Goal: Transaction & Acquisition: Obtain resource

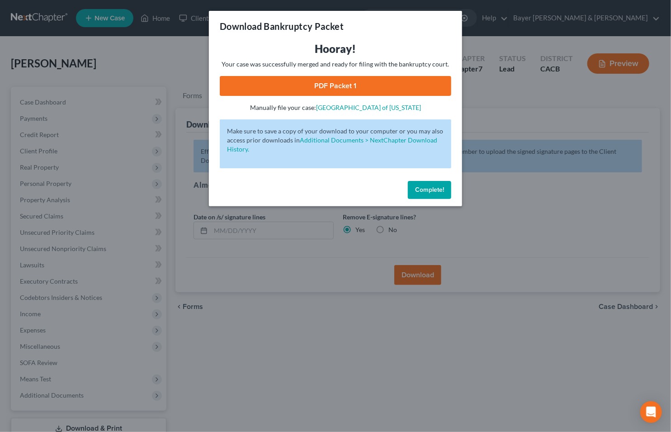
click at [103, 66] on div "Download Bankruptcy Packet Hooray! Your case was successfully merged and ready …" at bounding box center [335, 216] width 671 height 432
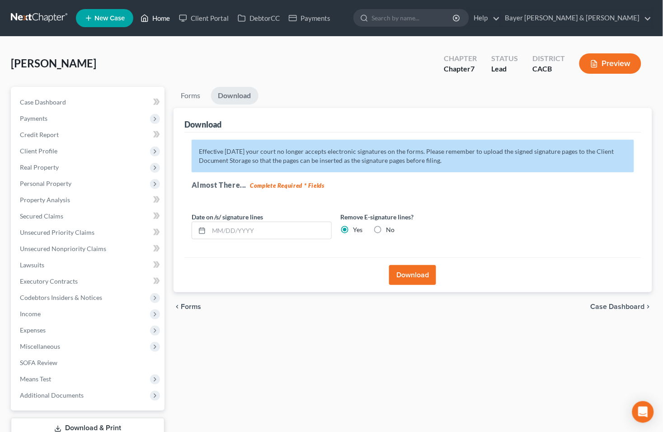
click at [165, 16] on link "Home" at bounding box center [155, 18] width 38 height 16
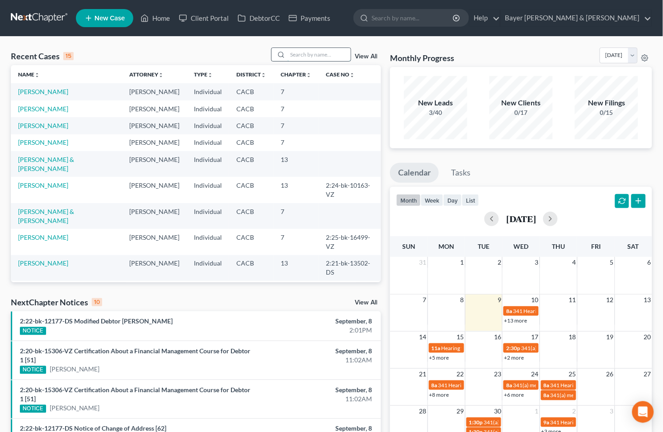
click at [303, 58] on input "search" at bounding box center [318, 54] width 63 height 13
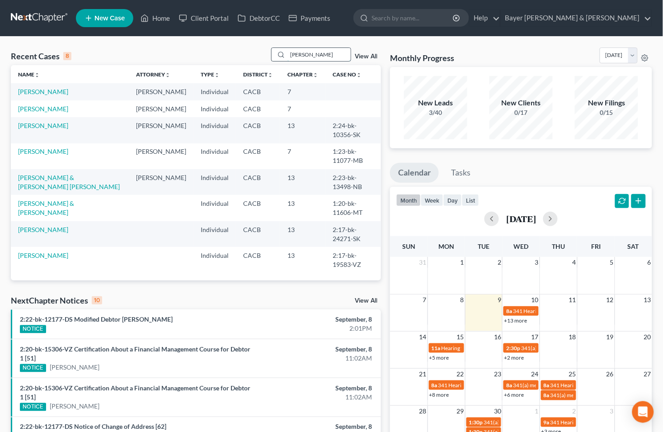
type input "[PERSON_NAME]"
click at [41, 113] on link "[PERSON_NAME]" at bounding box center [43, 109] width 50 height 8
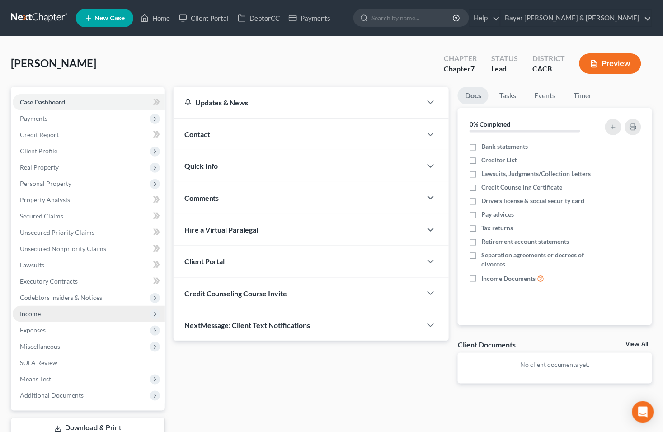
click at [30, 310] on span "Income" at bounding box center [30, 314] width 21 height 8
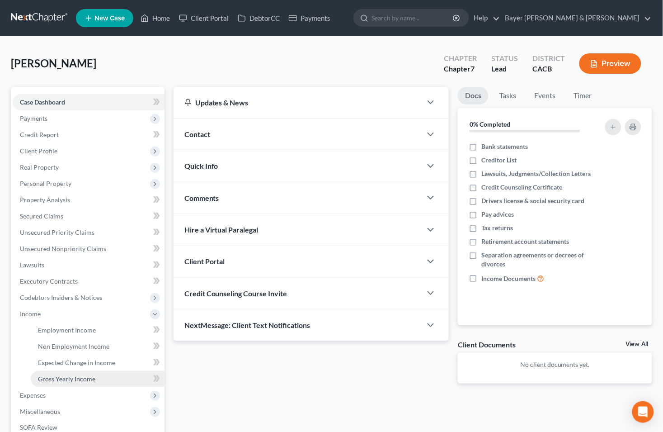
click at [61, 378] on span "Gross Yearly Income" at bounding box center [66, 379] width 57 height 8
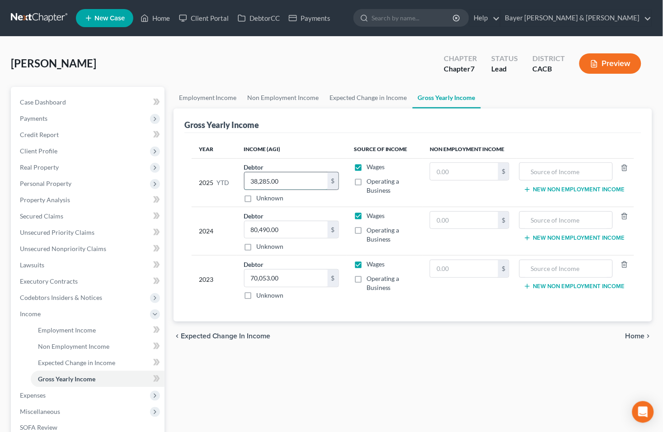
click at [292, 182] on input "38,285.00" at bounding box center [286, 180] width 83 height 17
type input "58,153"
click at [71, 312] on span "Income" at bounding box center [89, 314] width 152 height 16
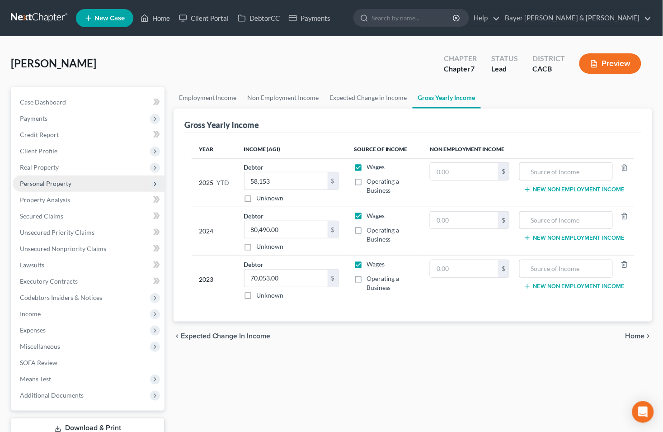
click at [48, 181] on span "Personal Property" at bounding box center [46, 183] width 52 height 8
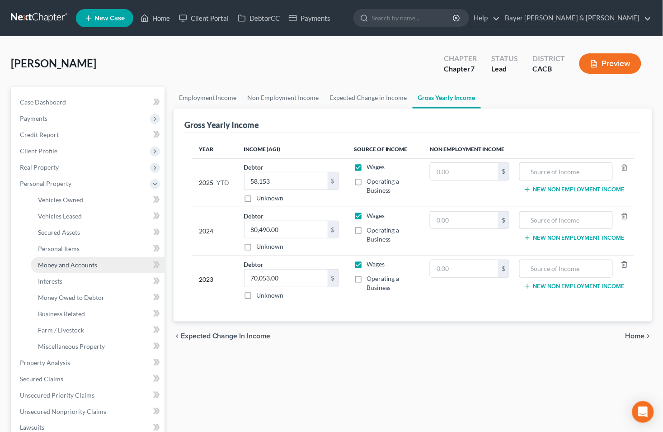
click at [75, 264] on span "Money and Accounts" at bounding box center [67, 265] width 59 height 8
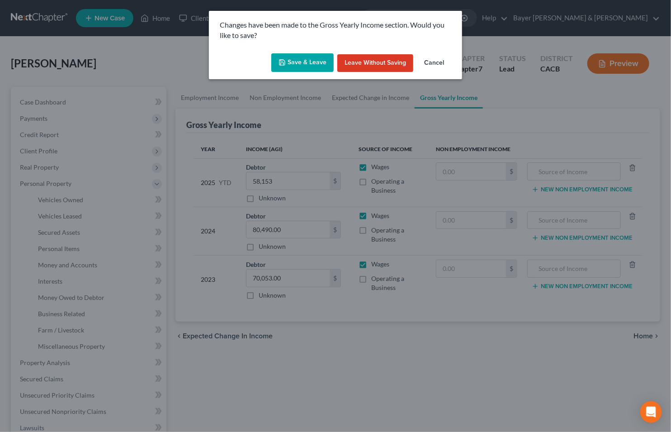
click at [297, 57] on button "Save & Leave" at bounding box center [302, 62] width 62 height 19
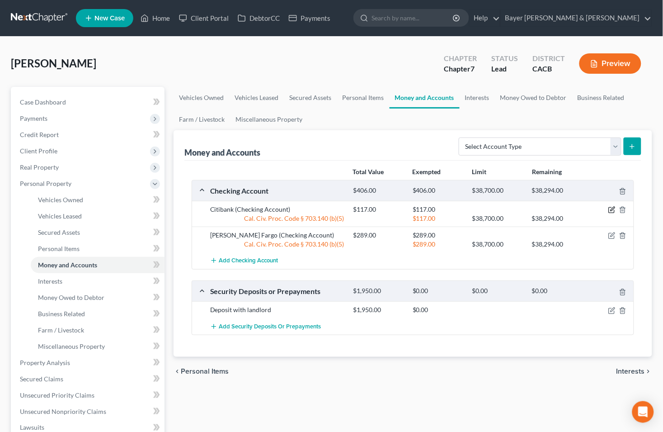
click at [614, 211] on icon "button" at bounding box center [611, 209] width 7 height 7
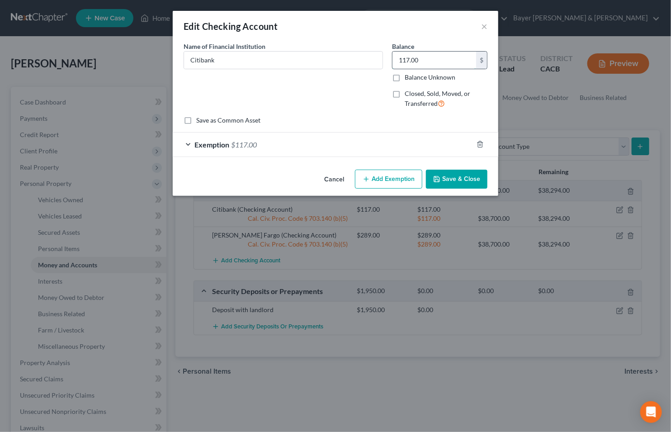
click at [427, 58] on input "117.00" at bounding box center [434, 60] width 84 height 17
type input "7"
click at [192, 142] on div "Exemption $117.00" at bounding box center [323, 144] width 300 height 24
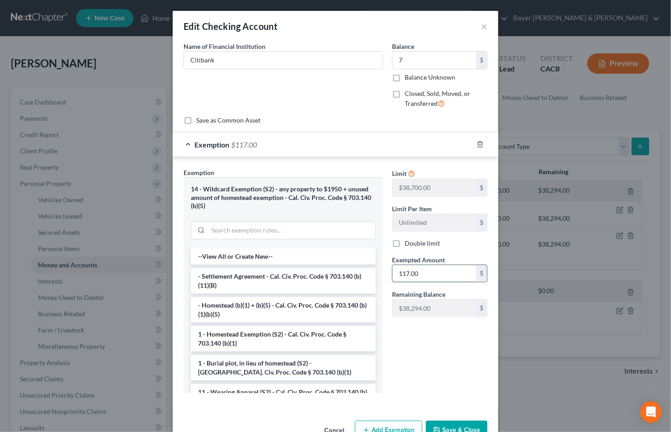
click at [421, 271] on input "117.00" at bounding box center [434, 273] width 84 height 17
type input "7"
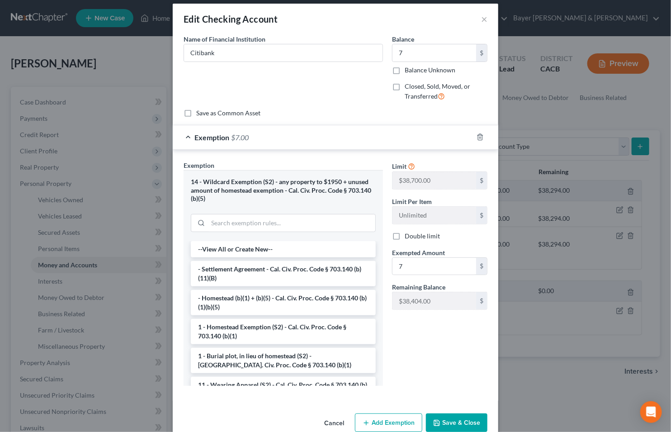
click at [456, 424] on button "Save & Close" at bounding box center [456, 422] width 61 height 19
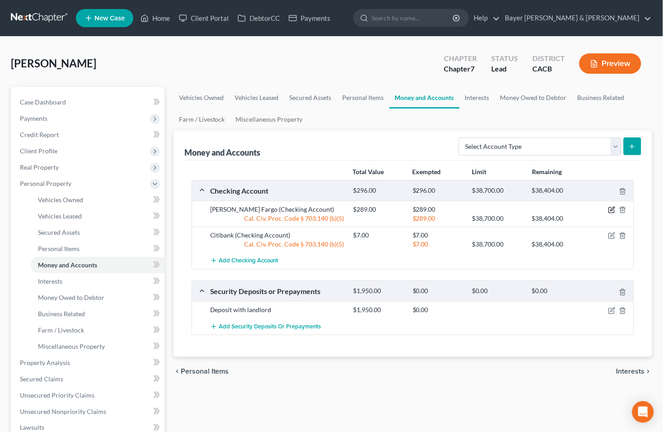
click at [612, 210] on icon "button" at bounding box center [613, 209] width 4 height 4
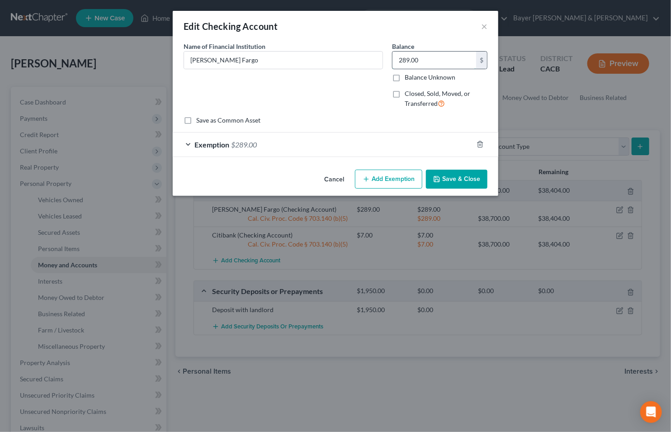
click at [429, 61] on input "289.00" at bounding box center [434, 60] width 84 height 17
type input "347"
click at [190, 142] on div "Exemption $289.00" at bounding box center [323, 144] width 300 height 24
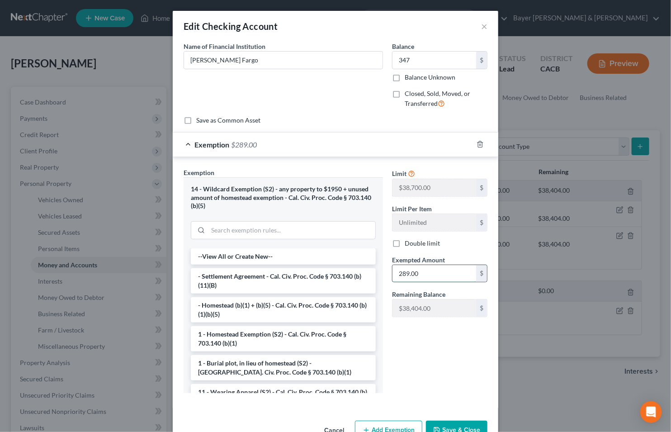
click at [423, 276] on input "289.00" at bounding box center [434, 273] width 84 height 17
type input "347"
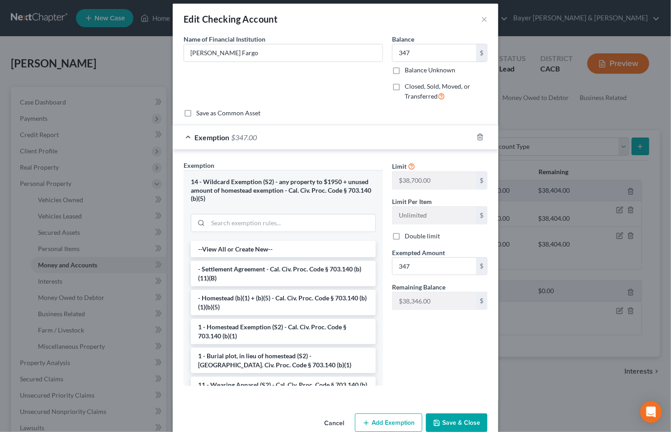
click at [456, 419] on button "Save & Close" at bounding box center [456, 422] width 61 height 19
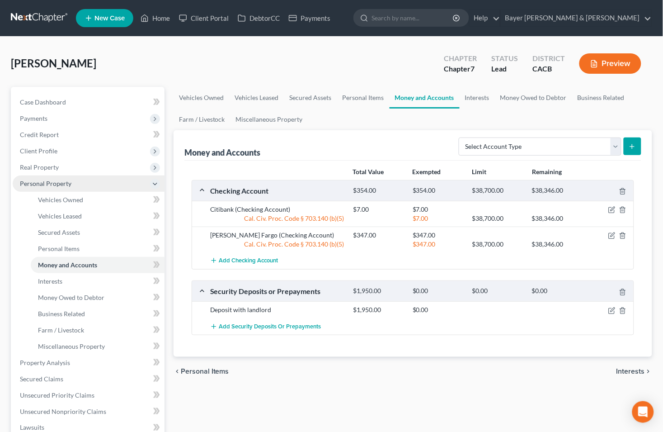
click at [146, 183] on span "Personal Property" at bounding box center [89, 183] width 152 height 16
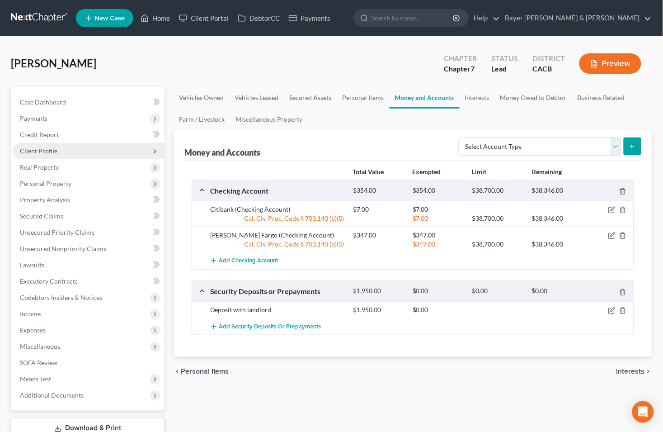
click at [48, 150] on span "Client Profile" at bounding box center [39, 151] width 38 height 8
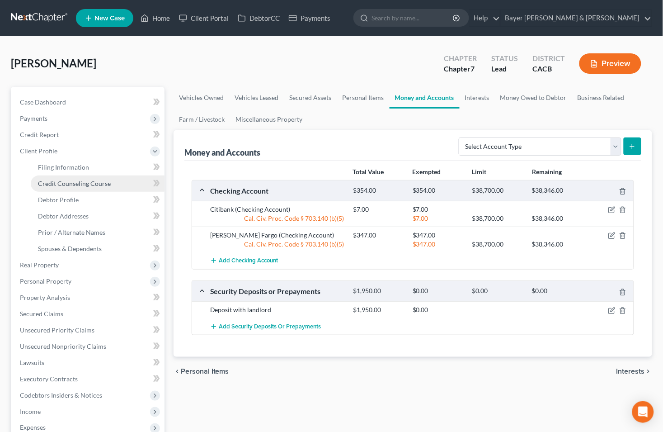
click at [61, 186] on span "Credit Counseling Course" at bounding box center [74, 183] width 73 height 8
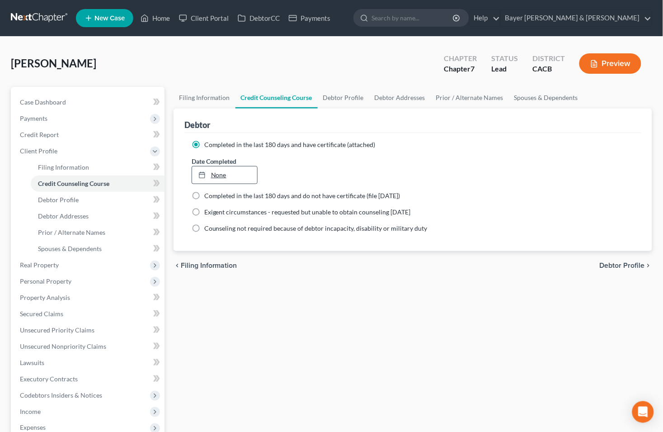
click at [215, 174] on link "None" at bounding box center [225, 174] width 66 height 17
type input "[DATE]"
click at [57, 103] on span "Case Dashboard" at bounding box center [43, 102] width 46 height 8
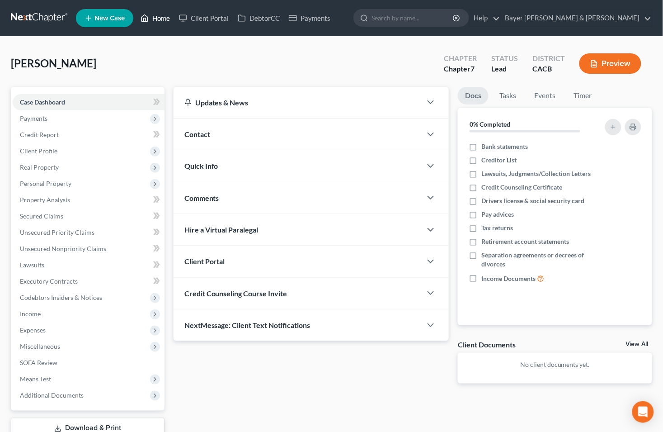
click at [156, 19] on link "Home" at bounding box center [155, 18] width 38 height 16
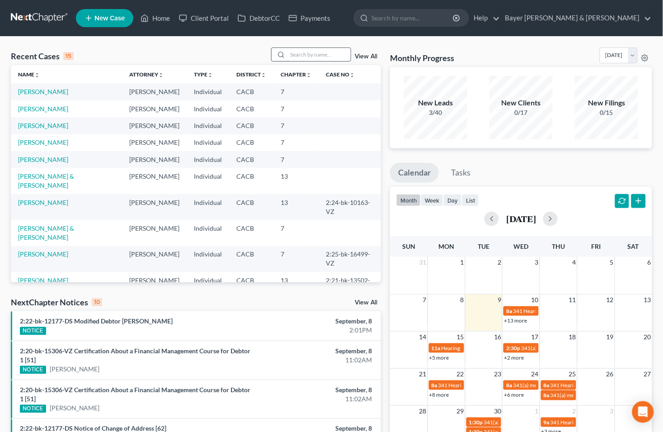
click at [297, 57] on input "search" at bounding box center [318, 54] width 63 height 13
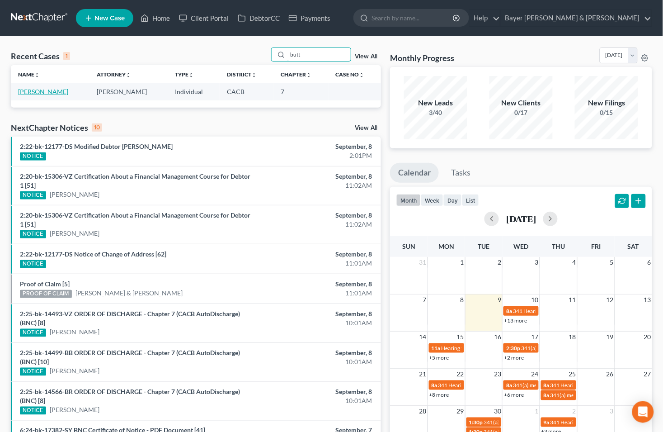
type input "butt"
click at [45, 89] on link "[PERSON_NAME]" at bounding box center [43, 92] width 50 height 8
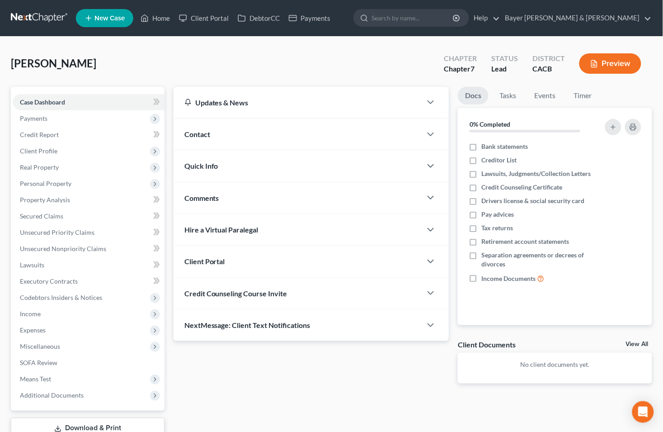
click at [618, 65] on button "Preview" at bounding box center [610, 63] width 62 height 20
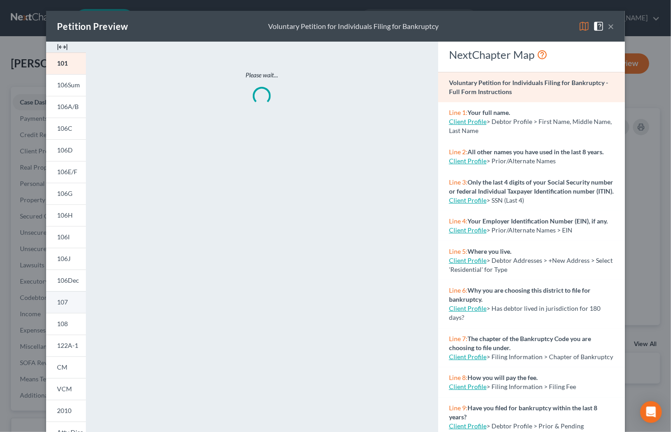
click at [55, 306] on link "107" at bounding box center [66, 302] width 40 height 22
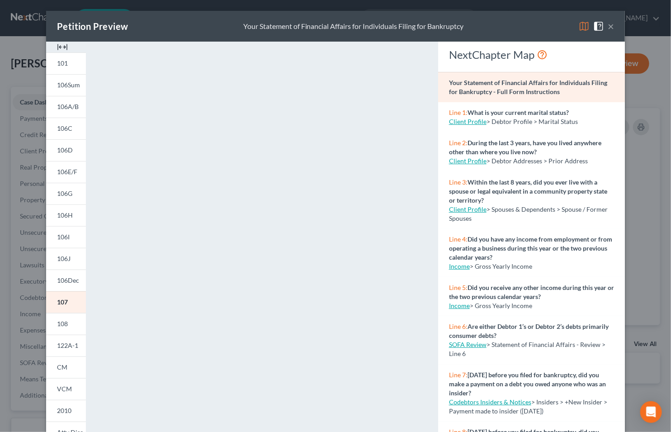
click at [608, 28] on button "×" at bounding box center [611, 26] width 6 height 11
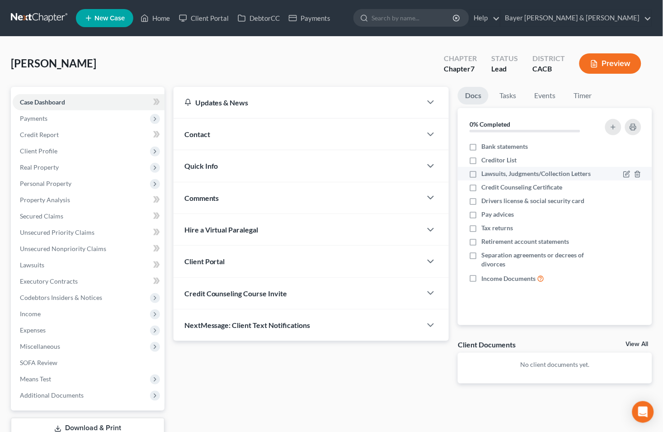
click at [621, 173] on div at bounding box center [623, 173] width 45 height 9
click at [47, 151] on span "Client Profile" at bounding box center [39, 151] width 38 height 8
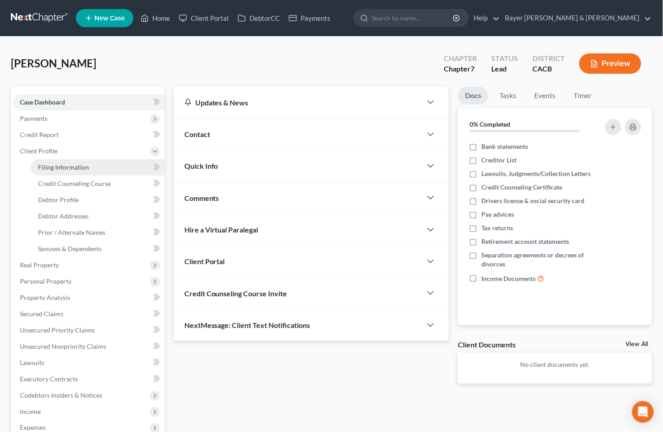
click at [73, 168] on span "Filing Information" at bounding box center [63, 167] width 51 height 8
select select "1"
select select "0"
select select "4"
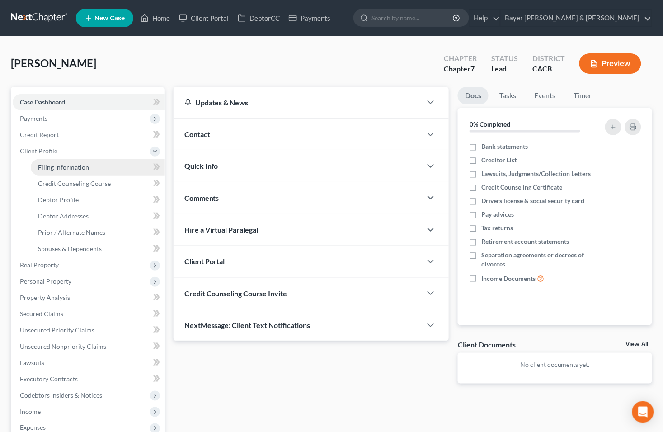
select select "0"
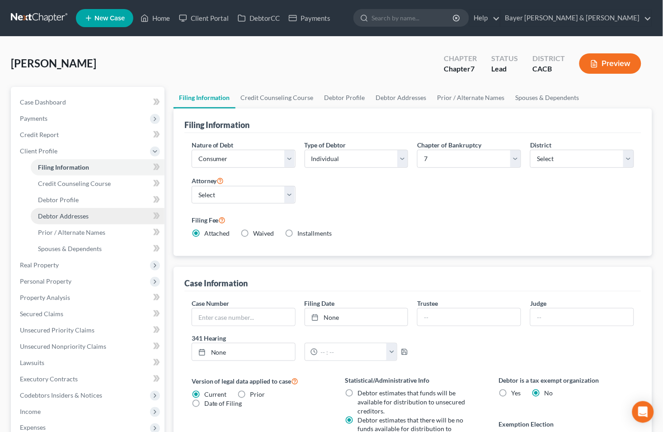
click at [74, 215] on span "Debtor Addresses" at bounding box center [63, 216] width 51 height 8
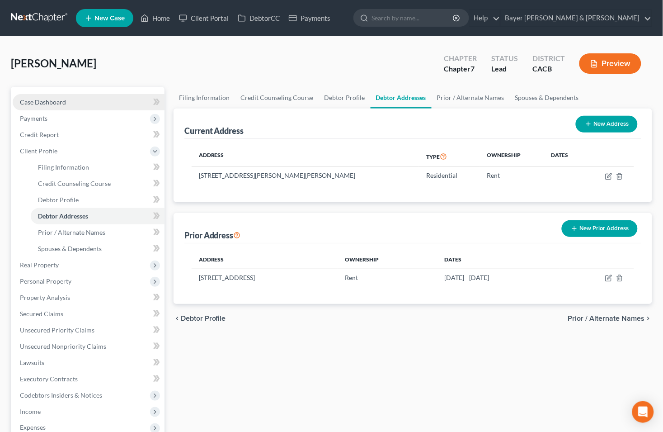
click at [96, 101] on link "Case Dashboard" at bounding box center [89, 102] width 152 height 16
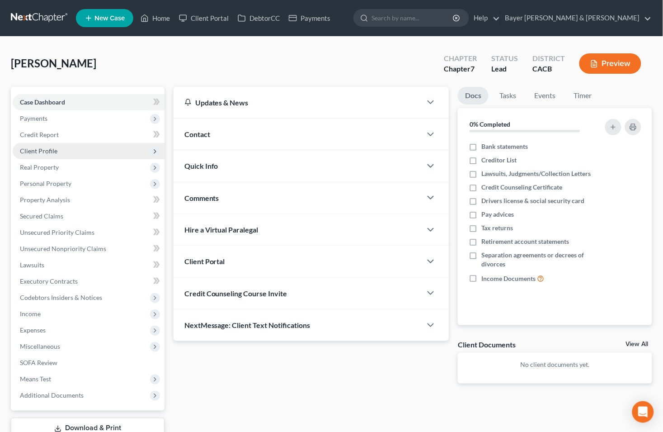
click at [50, 151] on span "Client Profile" at bounding box center [39, 151] width 38 height 8
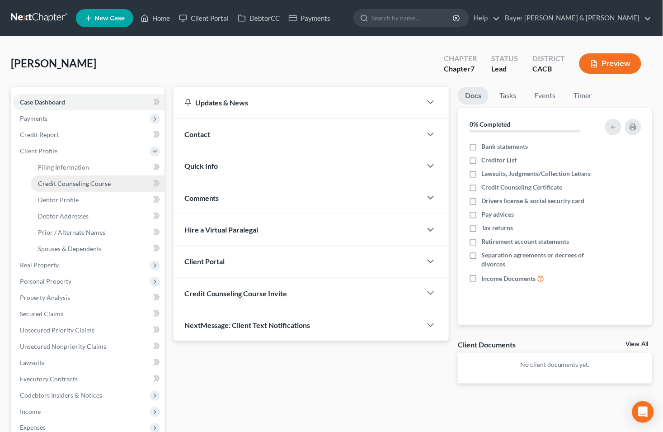
click at [67, 187] on link "Credit Counseling Course" at bounding box center [98, 183] width 134 height 16
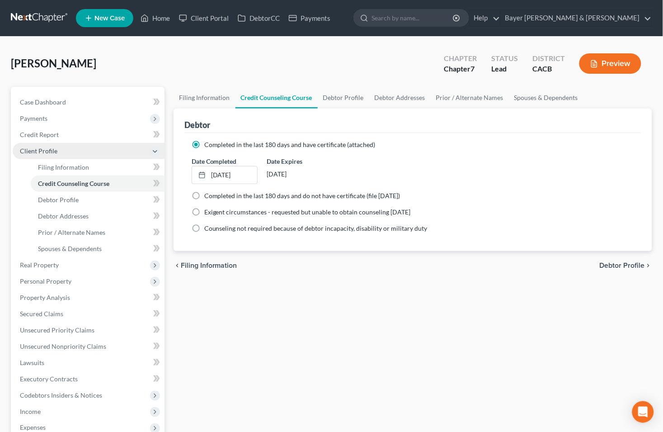
click at [155, 152] on icon at bounding box center [154, 151] width 7 height 7
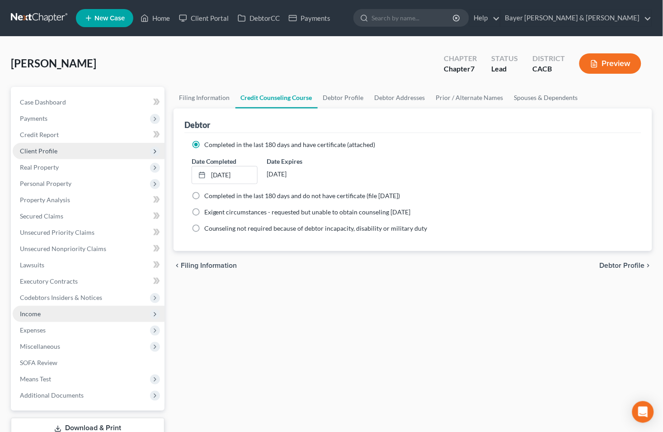
click at [41, 311] on span "Income" at bounding box center [89, 314] width 152 height 16
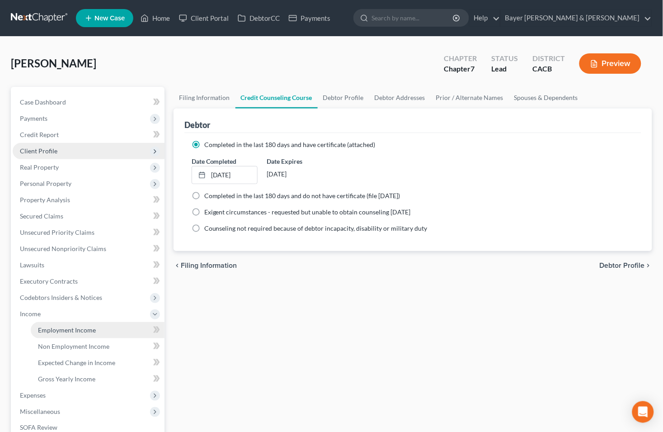
click at [55, 327] on span "Employment Income" at bounding box center [67, 330] width 58 height 8
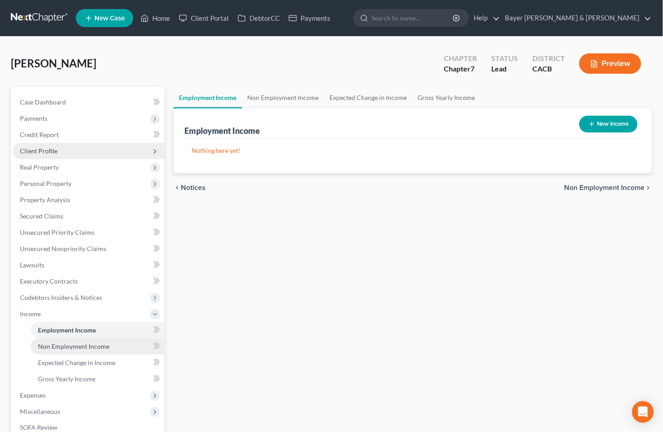
click at [104, 342] on span "Non Employment Income" at bounding box center [73, 346] width 71 height 8
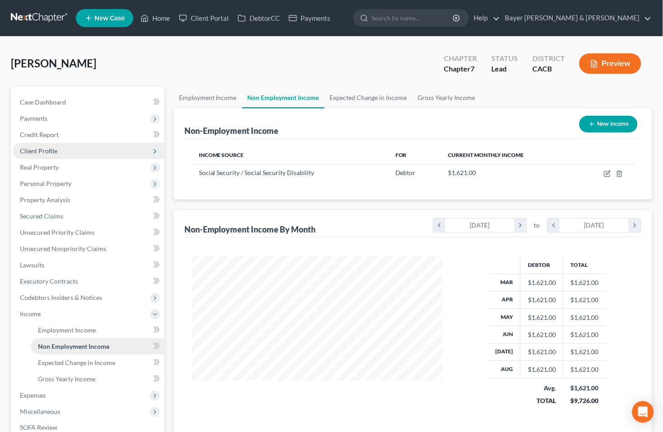
scroll to position [162, 269]
click at [102, 364] on span "Expected Change in Income" at bounding box center [76, 362] width 77 height 8
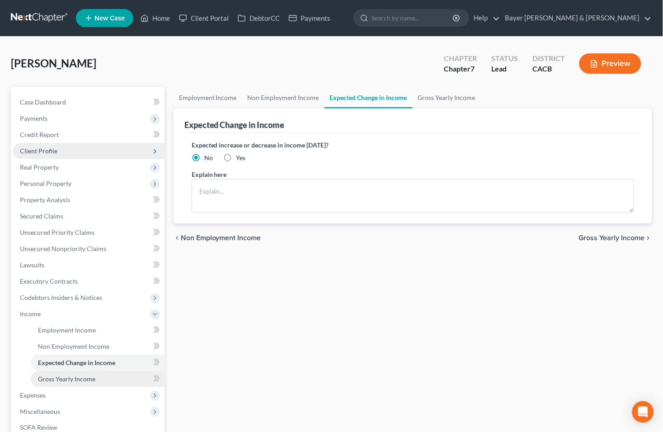
click at [89, 380] on span "Gross Yearly Income" at bounding box center [66, 379] width 57 height 8
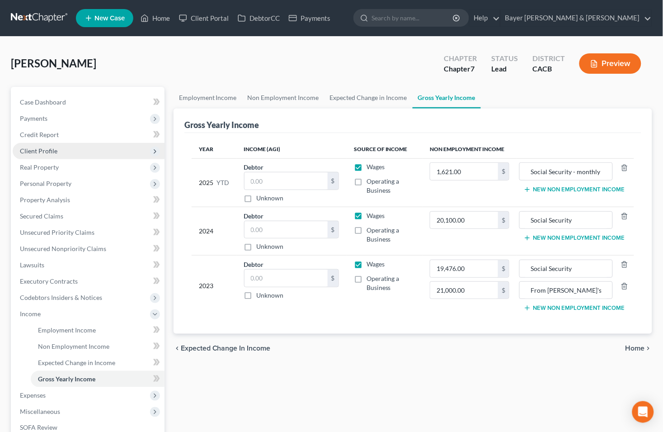
click at [367, 165] on label "Wages" at bounding box center [376, 166] width 18 height 9
click at [370, 165] on input "Wages" at bounding box center [373, 165] width 6 height 6
checkbox input "false"
click at [367, 214] on label "Wages" at bounding box center [376, 215] width 18 height 9
click at [370, 214] on input "Wages" at bounding box center [373, 214] width 6 height 6
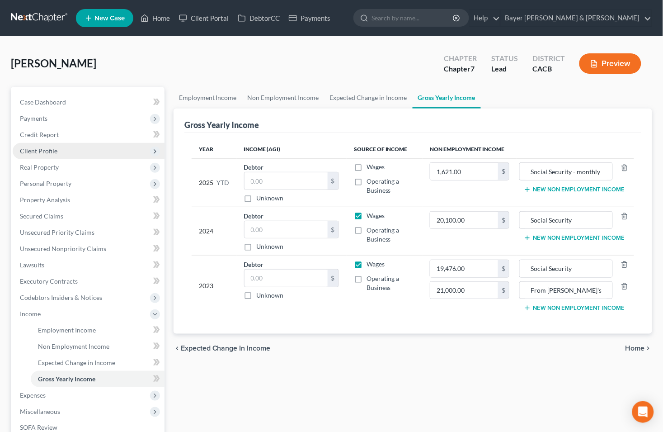
checkbox input "false"
click at [367, 265] on label "Wages" at bounding box center [376, 263] width 18 height 9
click at [370, 265] on input "Wages" at bounding box center [373, 262] width 6 height 6
checkbox input "false"
click at [607, 288] on input "From [PERSON_NAME]'s father's estate" at bounding box center [565, 290] width 83 height 17
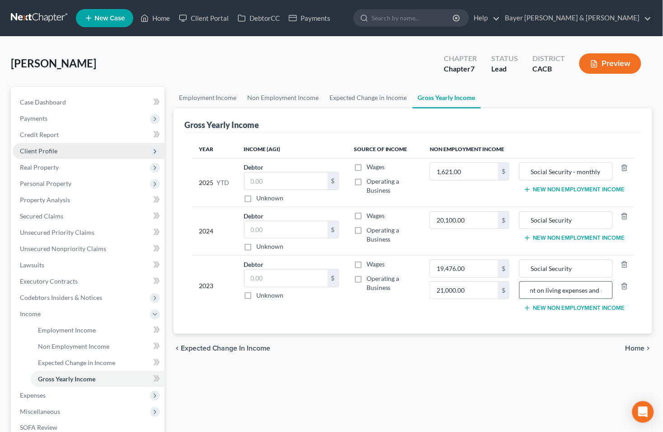
scroll to position [0, 169]
type input "From [PERSON_NAME]'s father's estate. Most of money spent on living expenses an…"
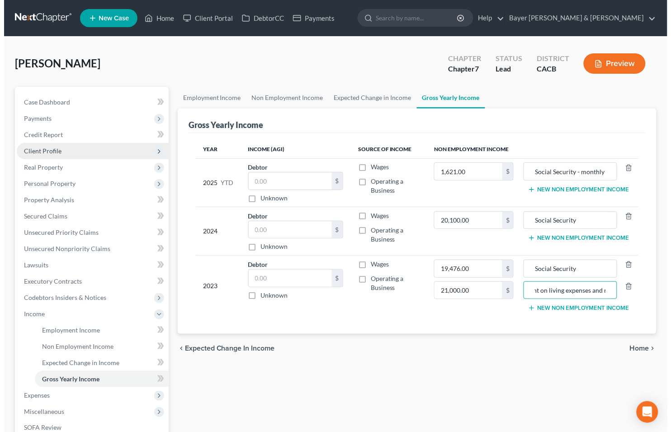
scroll to position [0, 0]
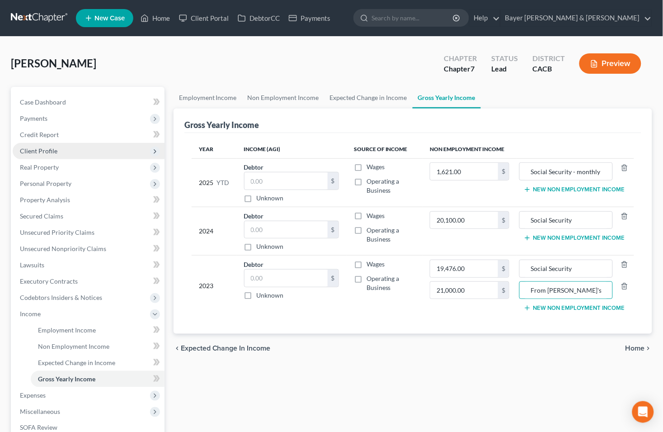
click at [635, 346] on span "Home" at bounding box center [635, 347] width 19 height 7
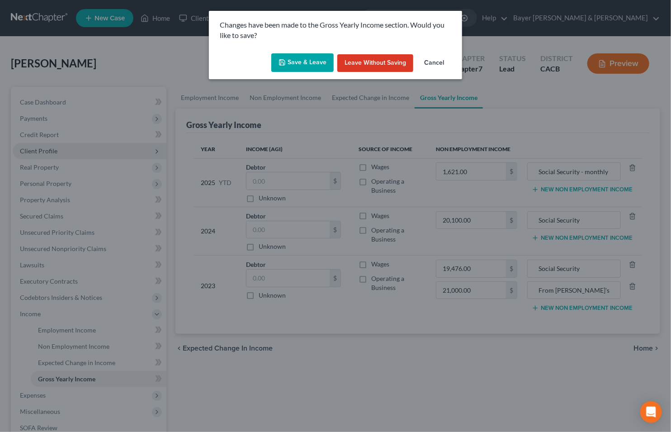
click at [310, 66] on button "Save & Leave" at bounding box center [302, 62] width 62 height 19
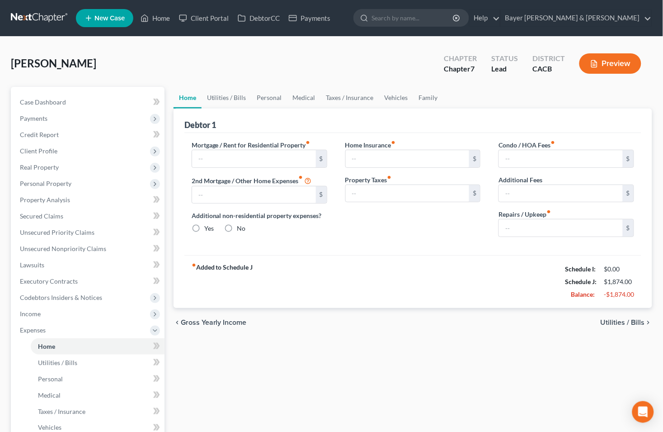
type input "800.00"
type input "0.00"
radio input "true"
type input "0.00"
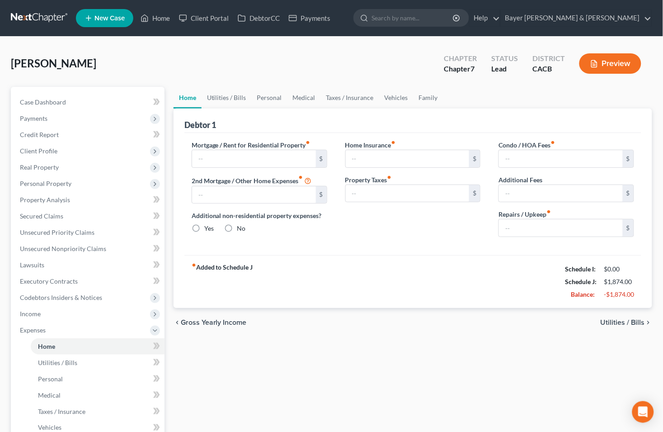
type input "0.00"
click at [620, 60] on button "Preview" at bounding box center [610, 63] width 62 height 20
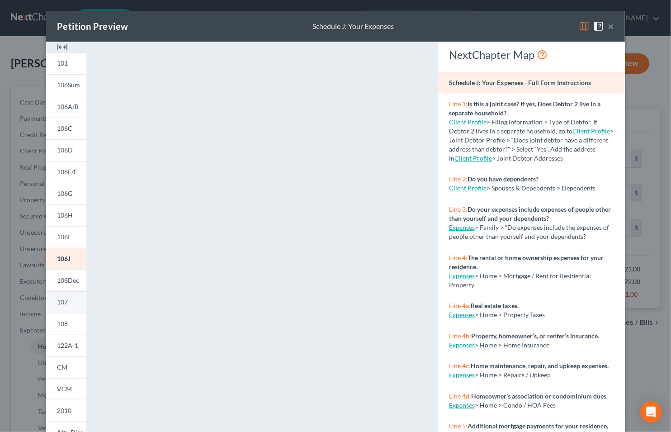
click at [57, 299] on span "107" at bounding box center [62, 302] width 11 height 8
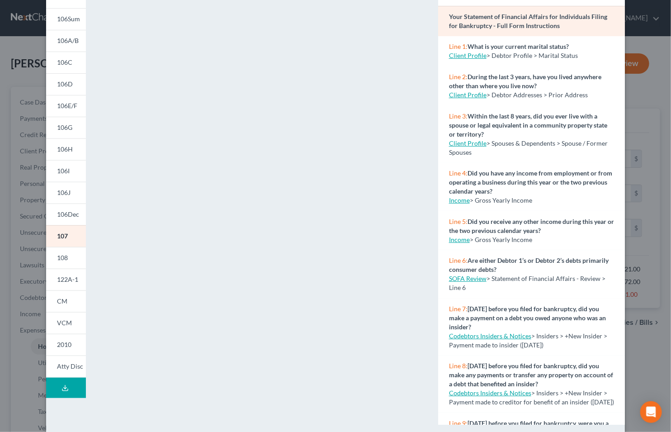
scroll to position [78, 0]
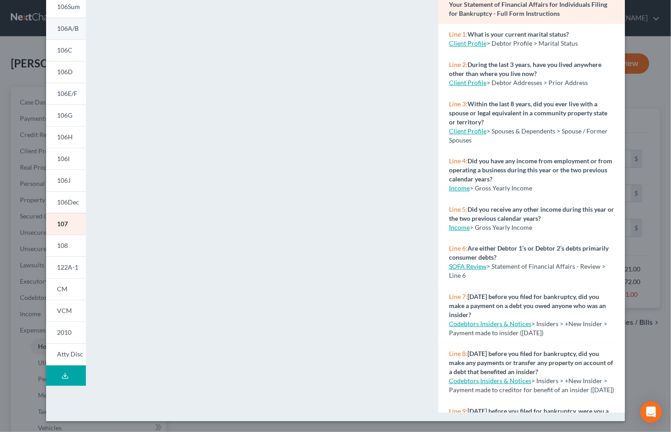
click at [69, 32] on link "106A/B" at bounding box center [66, 29] width 40 height 22
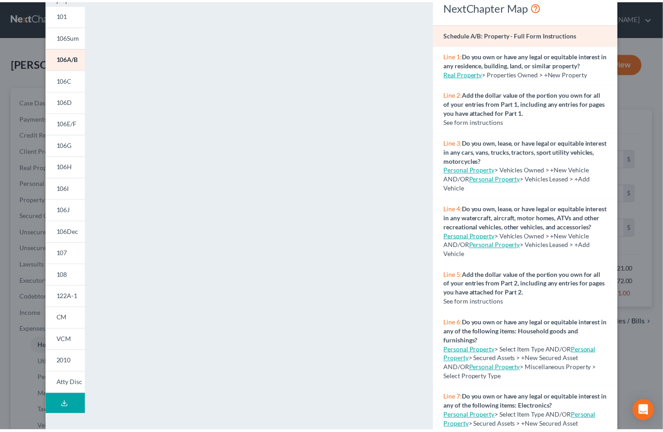
scroll to position [0, 0]
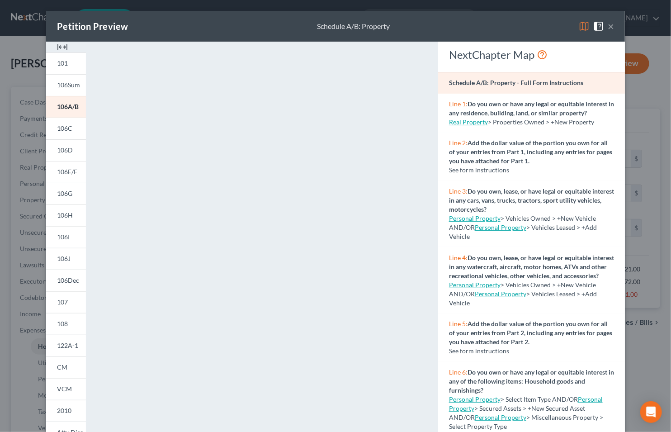
click at [609, 27] on button "×" at bounding box center [611, 26] width 6 height 11
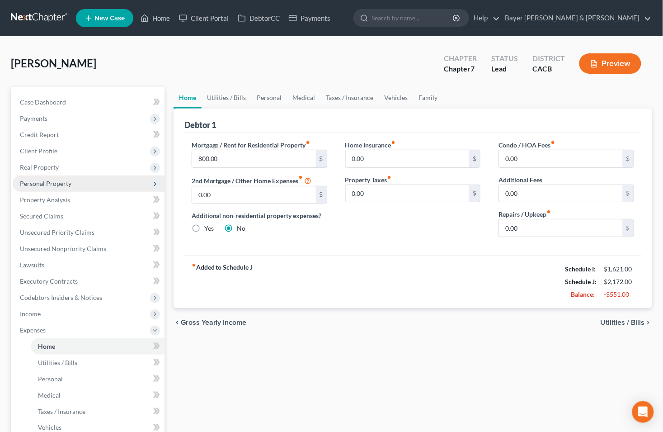
click at [60, 184] on span "Personal Property" at bounding box center [46, 183] width 52 height 8
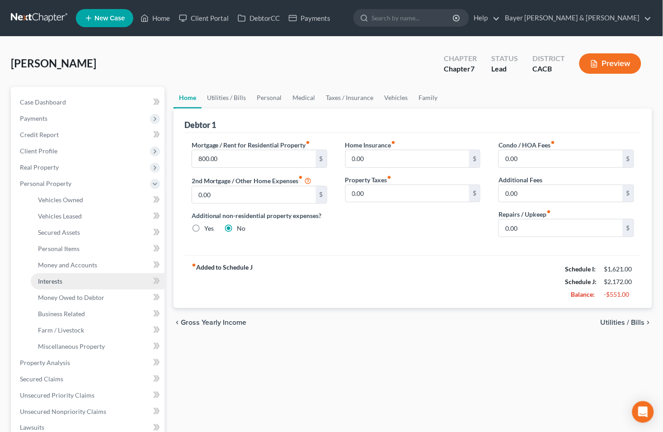
click at [66, 286] on link "Interests" at bounding box center [98, 281] width 134 height 16
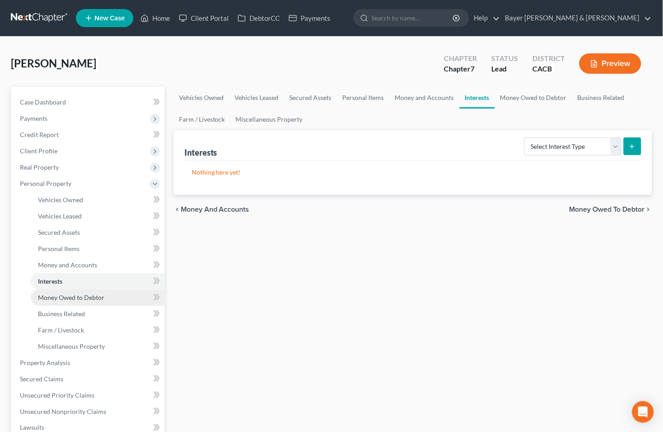
click at [72, 299] on span "Money Owed to Debtor" at bounding box center [71, 297] width 66 height 8
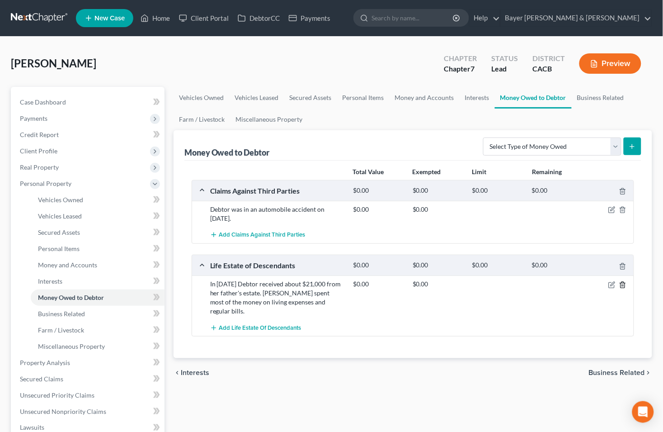
click at [622, 285] on icon "button" at bounding box center [622, 284] width 7 height 7
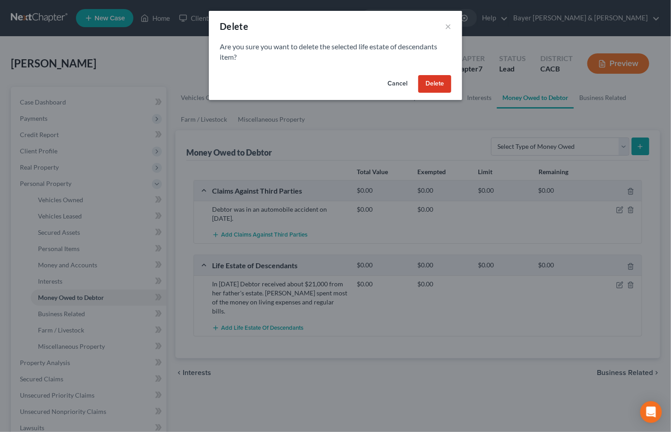
click at [430, 93] on div "Cancel Delete" at bounding box center [335, 85] width 253 height 29
click at [429, 78] on button "Delete" at bounding box center [434, 84] width 33 height 18
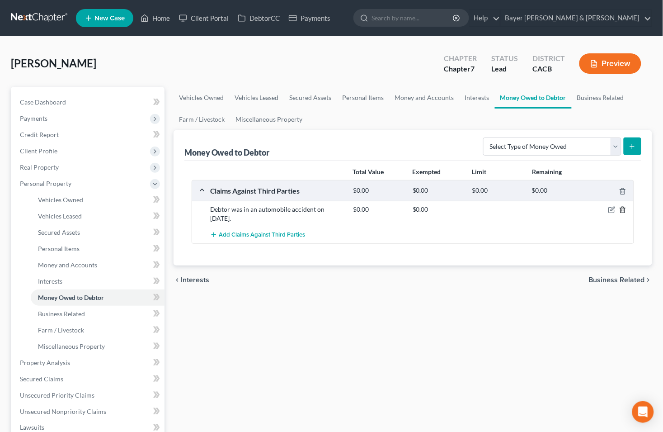
click at [623, 211] on icon "button" at bounding box center [622, 209] width 7 height 7
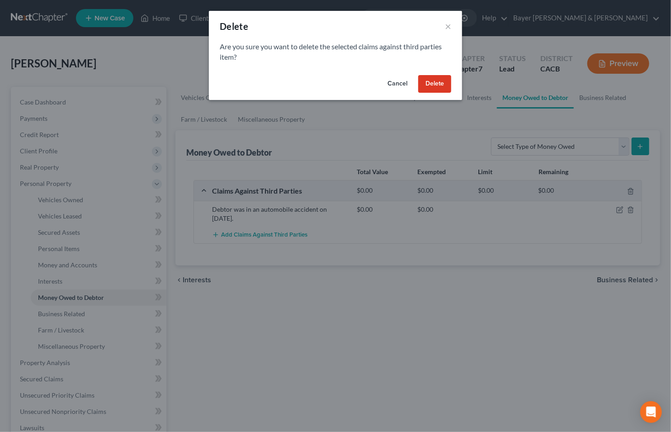
click at [394, 84] on button "Cancel" at bounding box center [397, 84] width 34 height 18
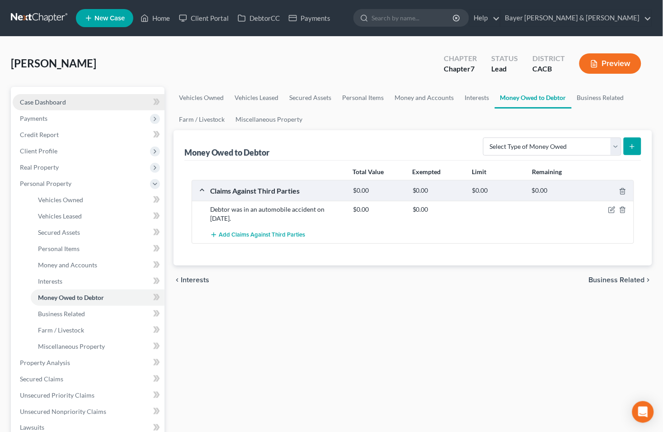
click at [88, 99] on link "Case Dashboard" at bounding box center [89, 102] width 152 height 16
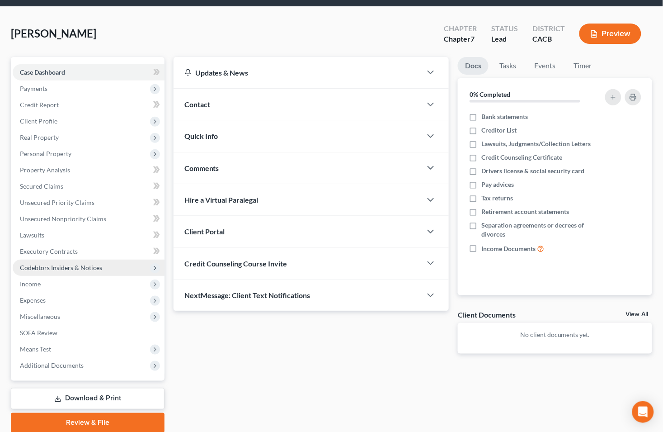
scroll to position [64, 0]
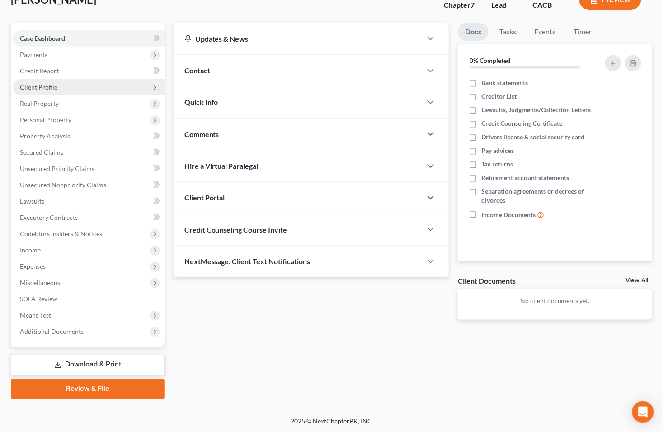
drag, startPoint x: 40, startPoint y: 87, endPoint x: 48, endPoint y: 91, distance: 9.5
click at [40, 87] on span "Client Profile" at bounding box center [39, 87] width 38 height 8
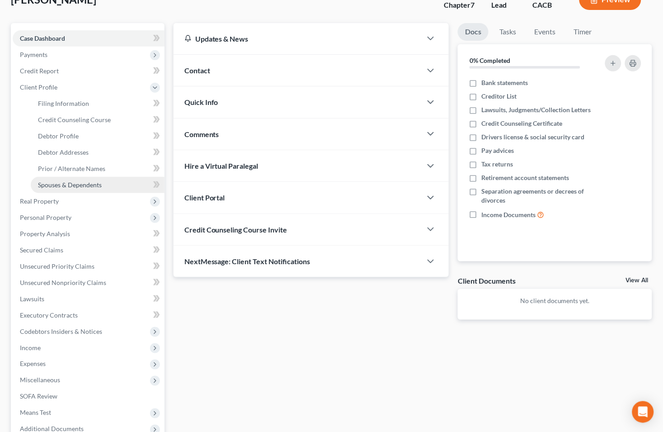
click at [62, 183] on span "Spouses & Dependents" at bounding box center [70, 185] width 64 height 8
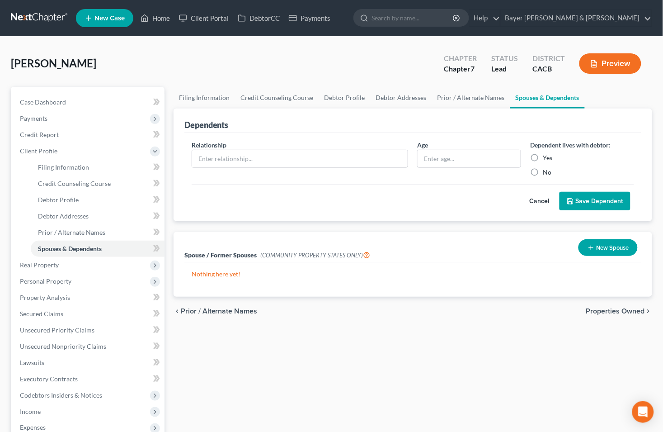
click at [538, 200] on button "Cancel" at bounding box center [540, 201] width 40 height 18
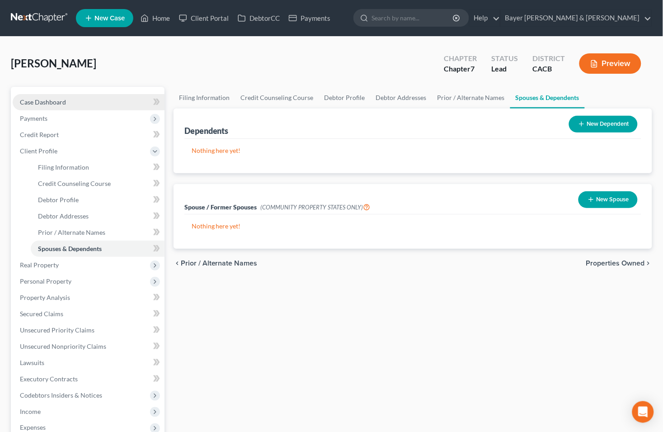
click at [70, 100] on link "Case Dashboard" at bounding box center [89, 102] width 152 height 16
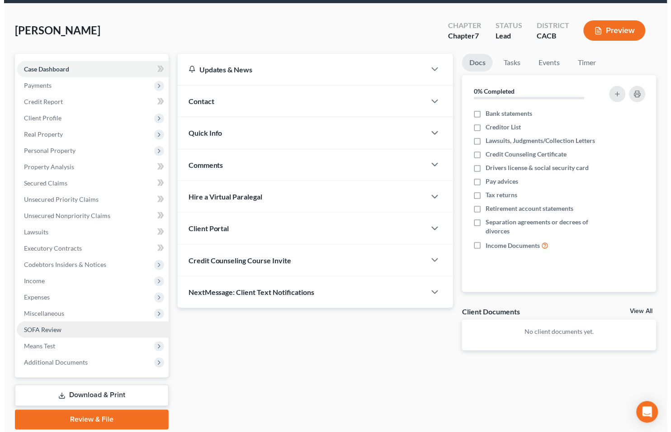
scroll to position [64, 0]
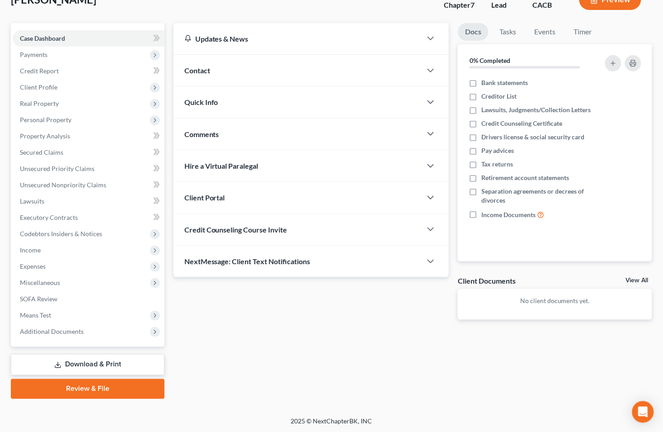
click at [599, 7] on button "Preview" at bounding box center [610, 0] width 62 height 20
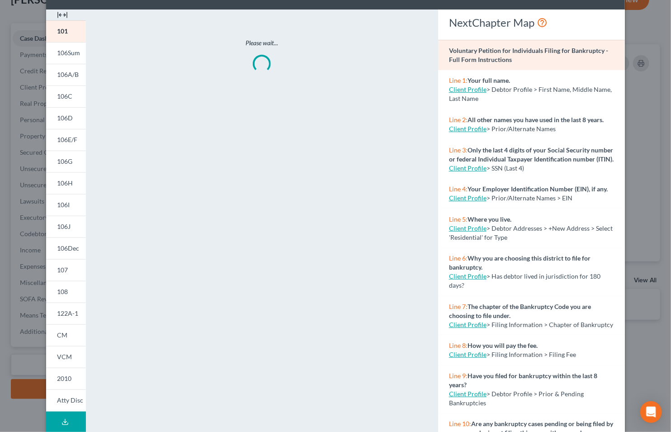
scroll to position [69, 0]
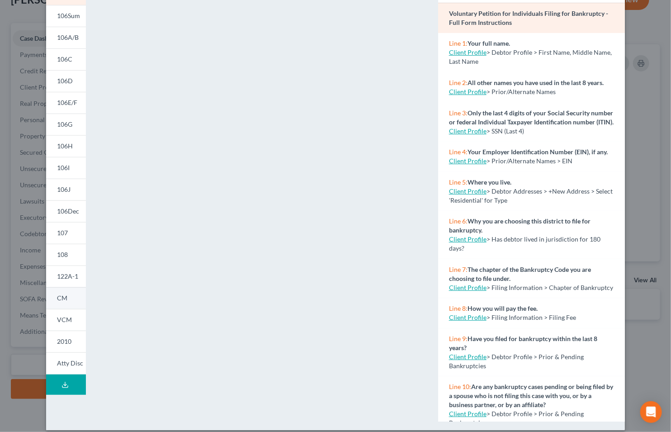
click at [59, 300] on span "CM" at bounding box center [62, 298] width 10 height 8
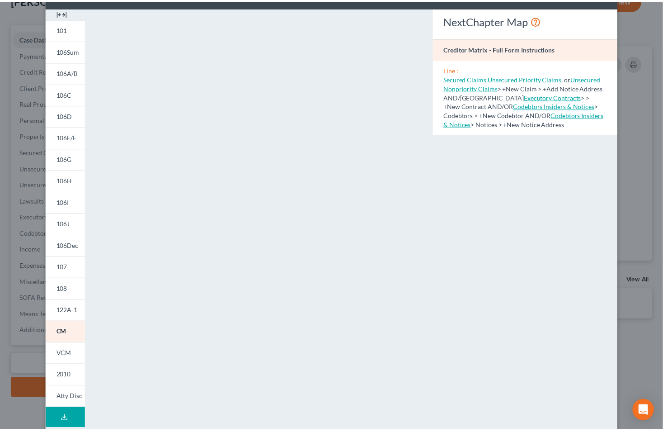
scroll to position [19, 0]
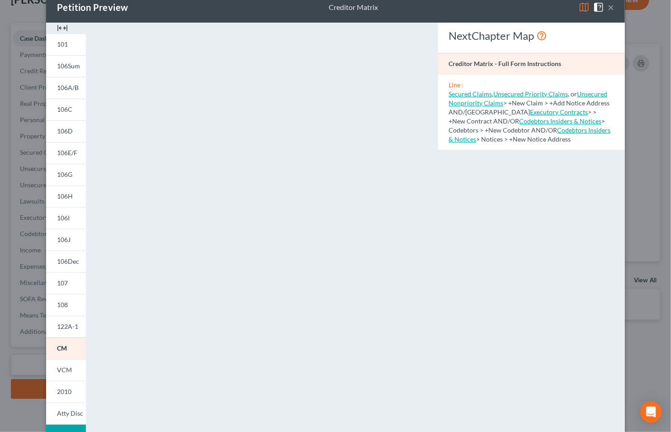
click at [608, 6] on button "×" at bounding box center [611, 7] width 6 height 11
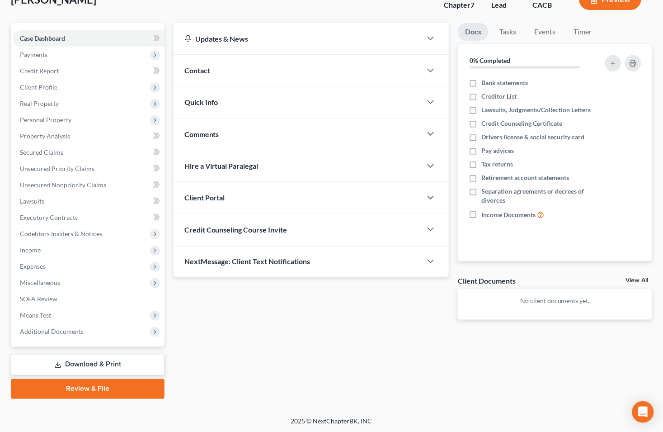
click at [80, 359] on link "Download & Print" at bounding box center [88, 364] width 154 height 21
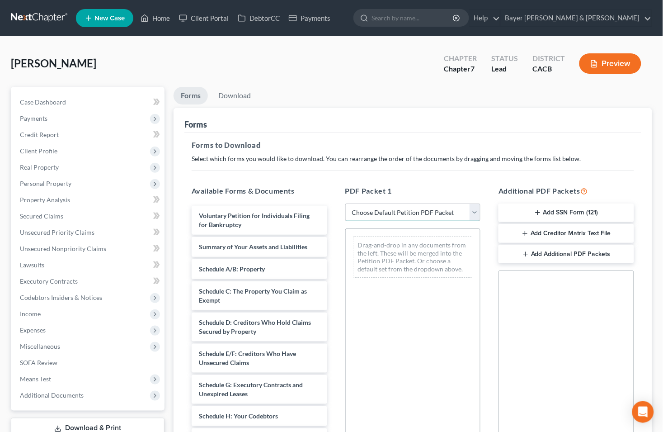
click at [476, 209] on select "Choose Default Petition PDF Packet Complete Bankruptcy Petition (all forms and …" at bounding box center [413, 212] width 136 height 18
select select "0"
click at [345, 203] on select "Choose Default Petition PDF Packet Complete Bankruptcy Petition (all forms and …" at bounding box center [413, 212] width 136 height 18
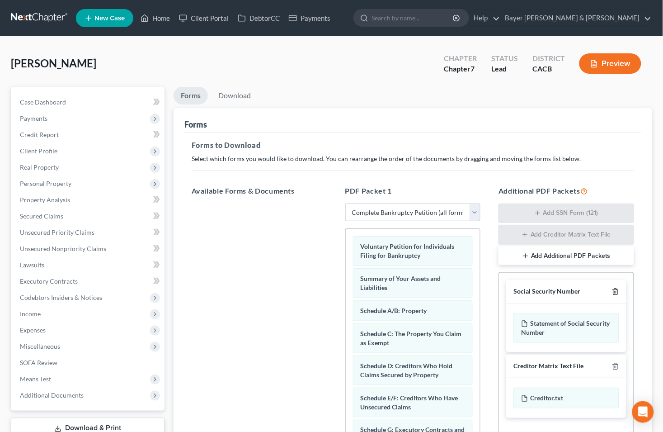
click at [615, 292] on icon "button" at bounding box center [615, 291] width 7 height 7
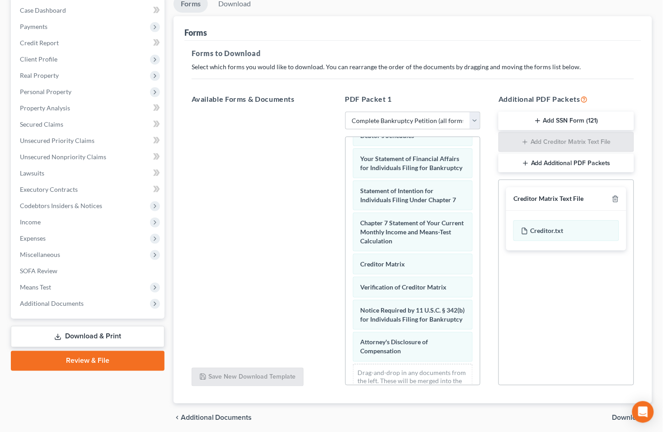
scroll to position [127, 0]
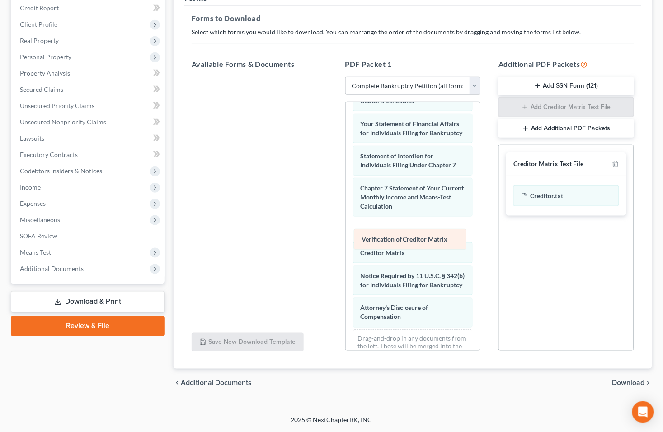
drag, startPoint x: 385, startPoint y: 261, endPoint x: 386, endPoint y: 237, distance: 23.5
click at [386, 237] on div "Verification of Creditor Matrix Voluntary Petition for Individuals Filing for B…" at bounding box center [413, 83] width 135 height 589
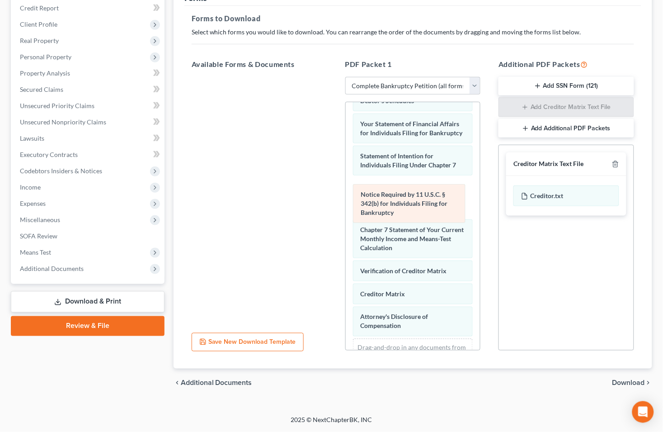
drag, startPoint x: 391, startPoint y: 296, endPoint x: 391, endPoint y: 205, distance: 91.3
click at [391, 205] on div "Notice Required by 11 U.S.C. § 342(b) for Individuals Filing for Bankruptcy Vol…" at bounding box center [413, 88] width 135 height 598
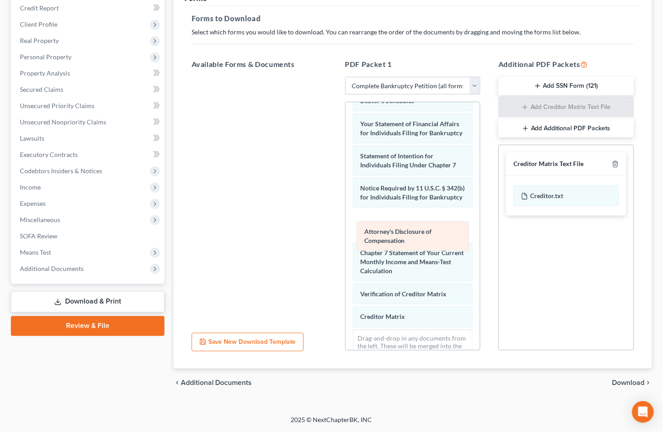
drag, startPoint x: 390, startPoint y: 336, endPoint x: 393, endPoint y: 240, distance: 95.4
click at [393, 240] on div "Attorney's Disclosure of Compensation Voluntary Petition for Individuals Filing…" at bounding box center [413, 83] width 135 height 589
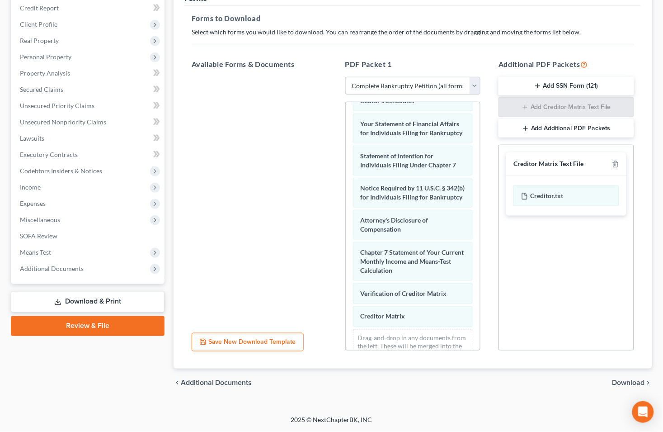
click at [622, 382] on span "Download" at bounding box center [628, 382] width 33 height 7
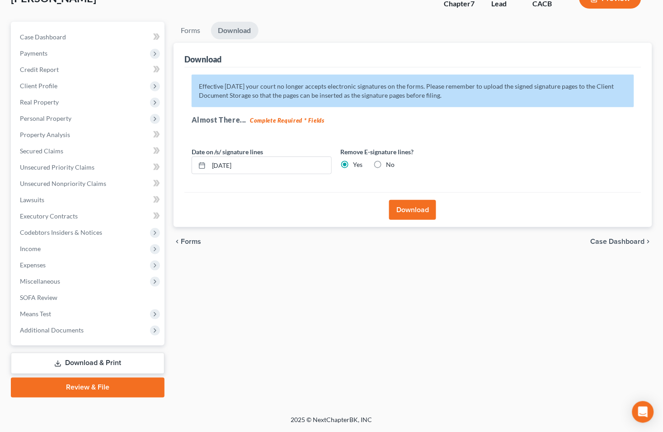
scroll to position [64, 0]
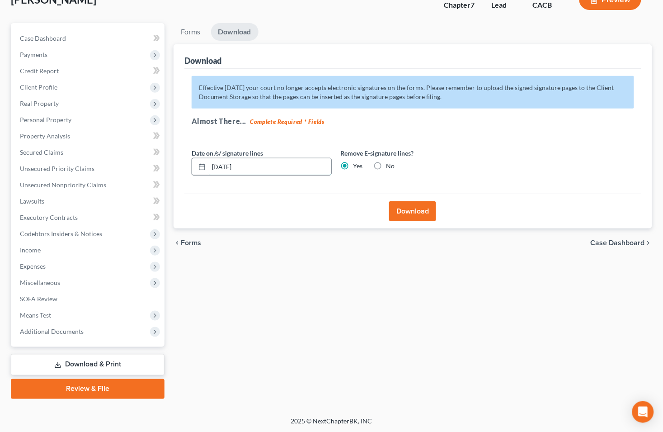
drag, startPoint x: 256, startPoint y: 167, endPoint x: 206, endPoint y: 173, distance: 50.0
click at [206, 173] on div "[DATE]" at bounding box center [262, 167] width 140 height 18
click at [417, 213] on button "Download" at bounding box center [412, 211] width 47 height 20
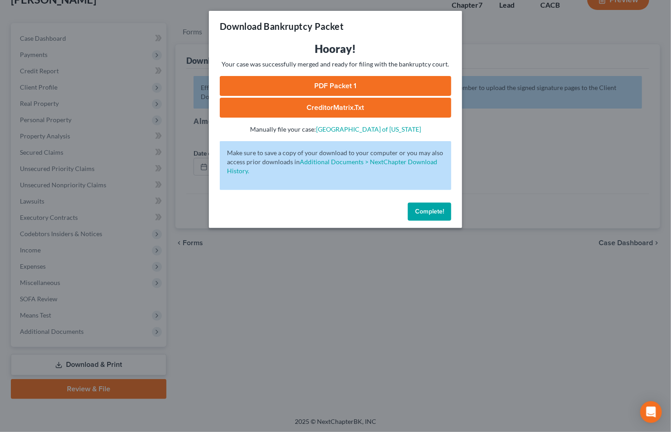
click at [367, 102] on link "CreditorMatrix.txt" at bounding box center [335, 108] width 231 height 20
click at [283, 78] on link "PDF Packet 1" at bounding box center [335, 86] width 231 height 20
click at [100, 22] on div "Download Bankruptcy Packet Hooray! Your case was successfully merged and ready …" at bounding box center [335, 216] width 671 height 432
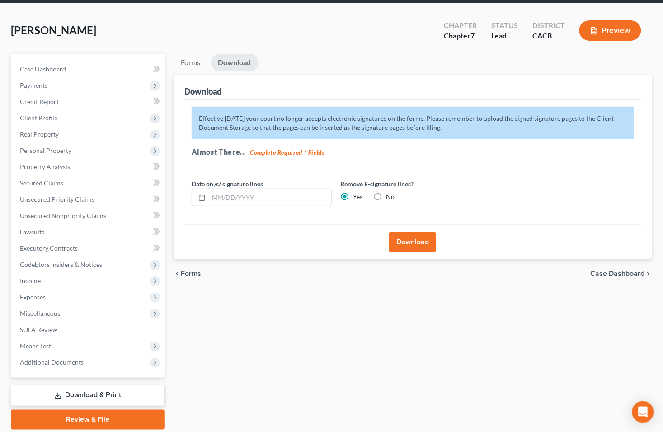
scroll to position [0, 0]
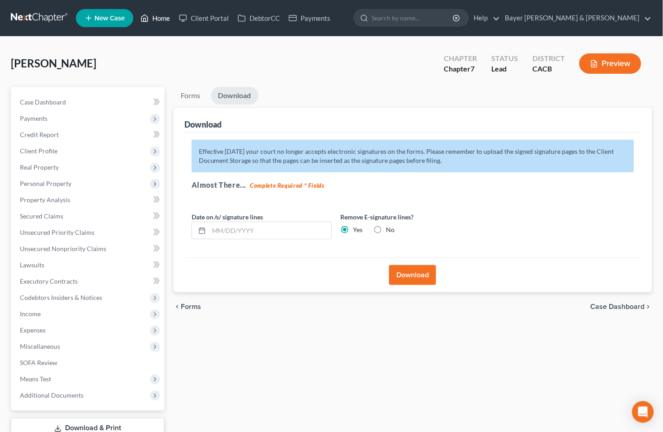
click at [166, 18] on link "Home" at bounding box center [155, 18] width 38 height 16
